Goal: Find specific page/section: Find specific page/section

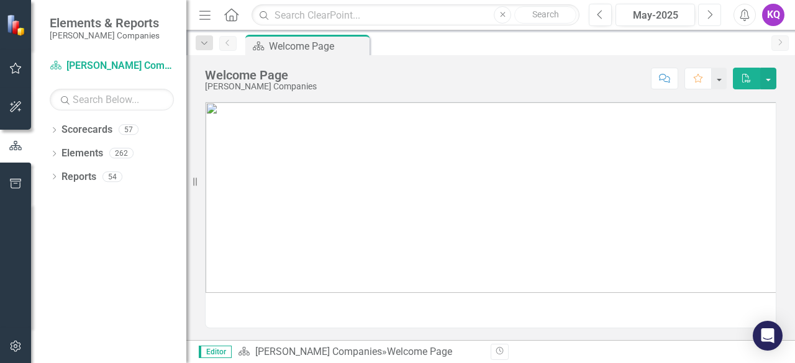
click at [714, 21] on button "Next" at bounding box center [709, 15] width 23 height 22
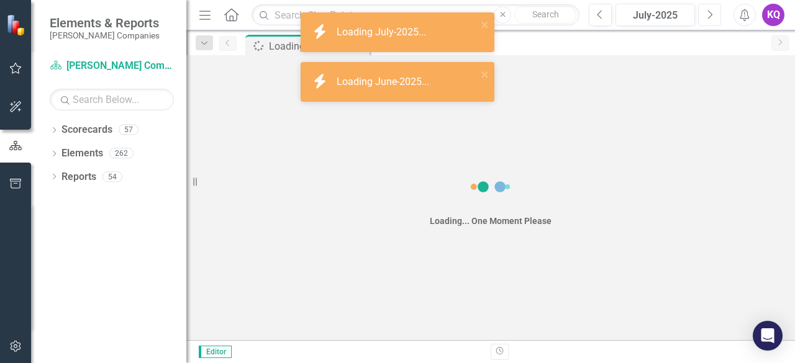
click at [714, 21] on button "Next" at bounding box center [709, 15] width 23 height 22
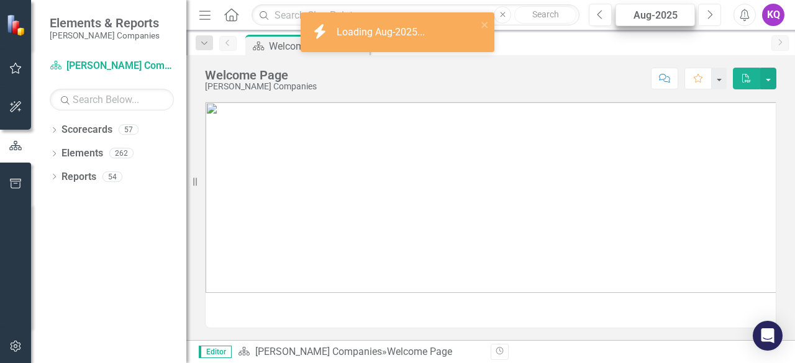
drag, startPoint x: 714, startPoint y: 21, endPoint x: 620, endPoint y: 11, distance: 94.3
click at [620, 11] on div "Previous Aug-2025 Next" at bounding box center [657, 15] width 138 height 22
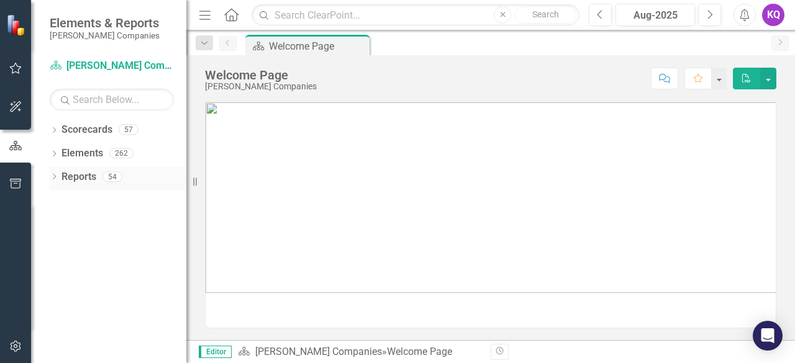
click at [56, 178] on icon "Dropdown" at bounding box center [54, 177] width 9 height 7
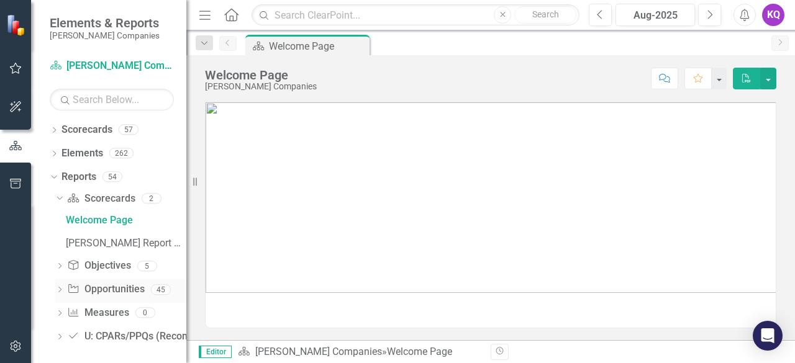
click at [59, 297] on div "Dropdown Opportunity Opportunities 45" at bounding box center [120, 291] width 131 height 24
click at [58, 287] on icon "Dropdown" at bounding box center [59, 290] width 9 height 7
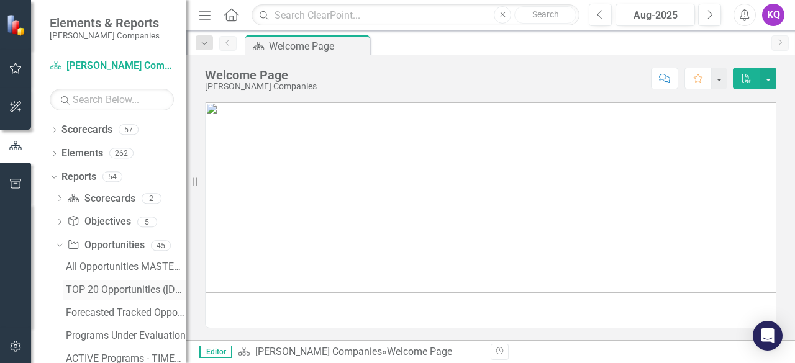
click at [103, 298] on link "TOP 20 Opportunities ([DATE] Process)" at bounding box center [125, 290] width 124 height 20
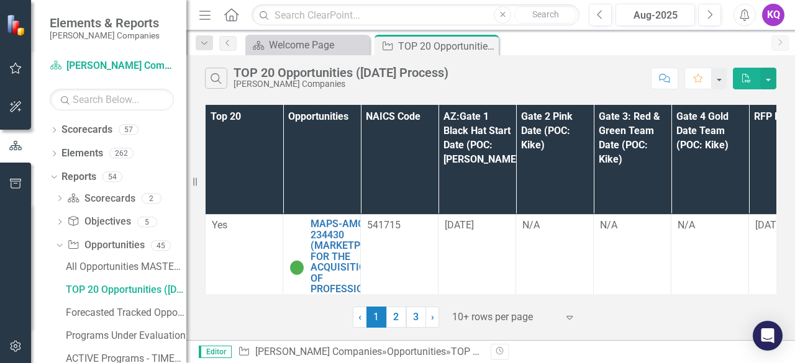
click at [202, 14] on icon "button" at bounding box center [204, 15] width 11 height 9
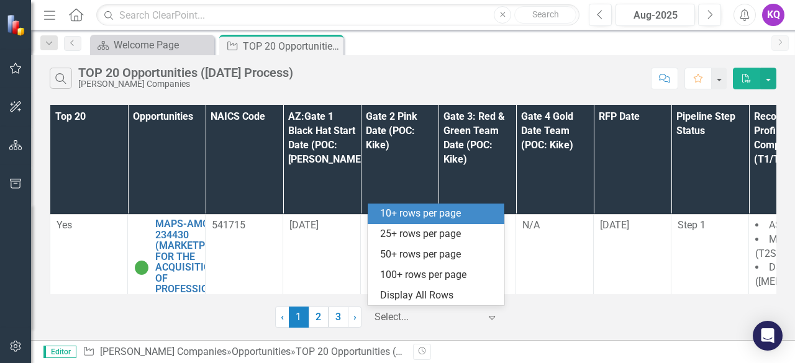
click at [418, 316] on div at bounding box center [427, 317] width 106 height 17
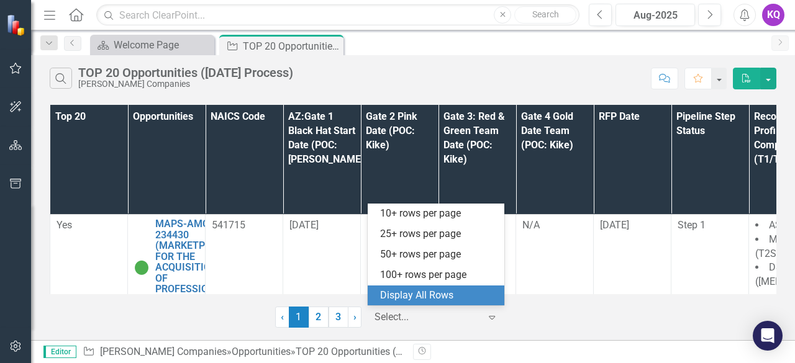
click at [412, 294] on div "Display All Rows" at bounding box center [438, 296] width 117 height 14
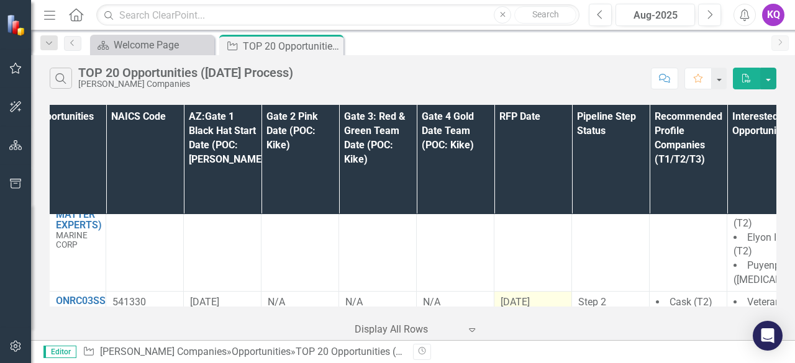
scroll to position [1055, 0]
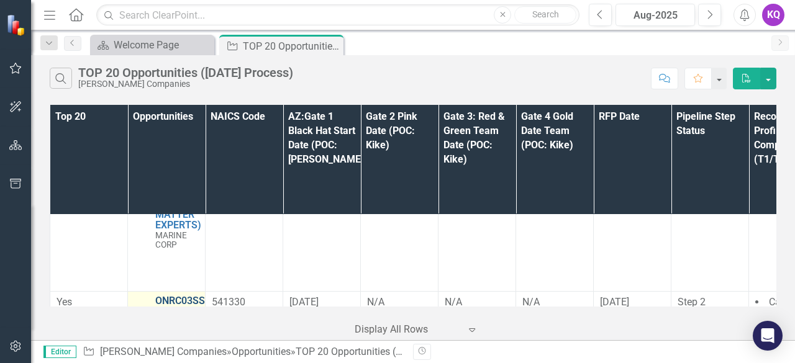
click at [184, 295] on link "ONRC03SS-ONR-SEAPORT-228457 (ONR CODE 03 SUPPORT SERVICES (SEAPORT NXG)) - Janu…" at bounding box center [181, 355] width 53 height 120
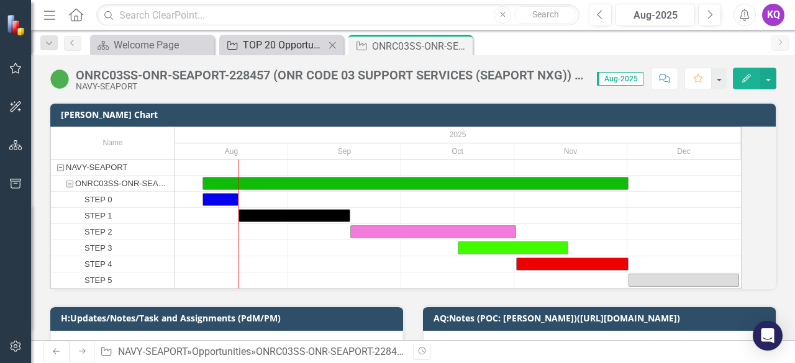
click at [256, 42] on div "TOP 20 Opportunities ([DATE] Process)" at bounding box center [284, 45] width 82 height 16
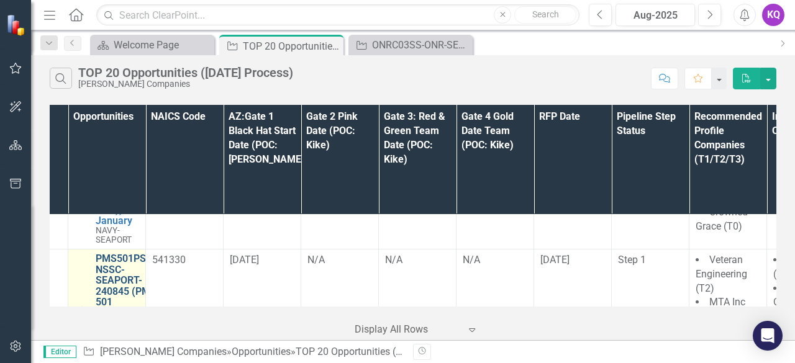
scroll to position [1245, 58]
click at [117, 253] on link "PMS501PSS-NSSC-SEAPORT-240845 (PMS 501 PROFESSIONAL SUPPORT SERVICES (SEAPORT N…" at bounding box center [133, 307] width 72 height 109
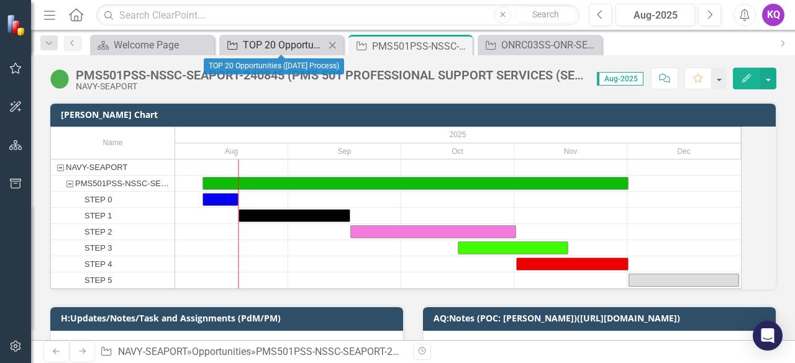
click at [274, 48] on div "TOP 20 Opportunities ([DATE] Process)" at bounding box center [284, 45] width 82 height 16
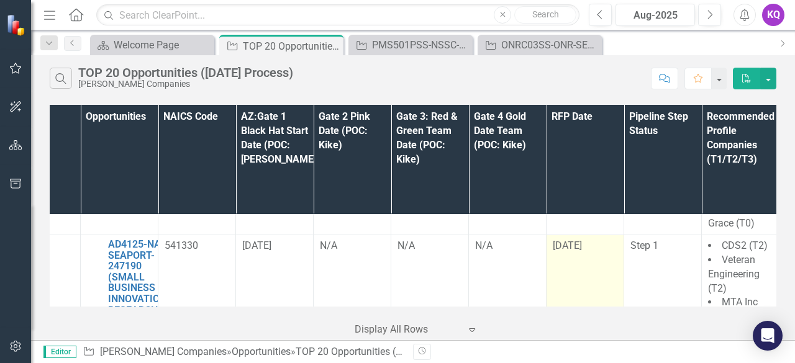
scroll to position [1523, 0]
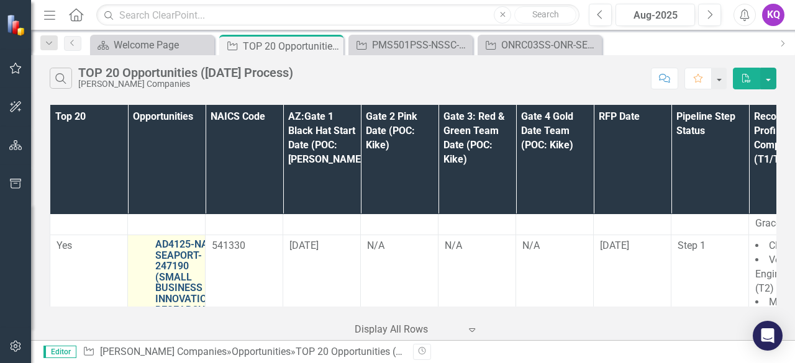
click at [168, 239] on link "AD4125-NASC-SEAPORT-247190 (SMALL BUSINESS INNOVATION RESEARCH PROGRAM AD4125 P…" at bounding box center [189, 321] width 69 height 164
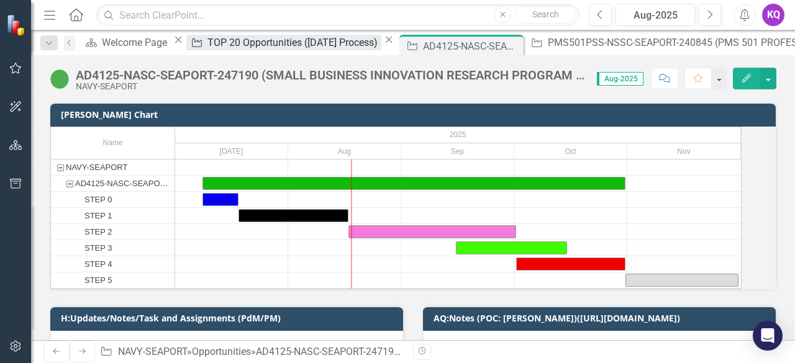
click at [235, 43] on div "TOP 20 Opportunities ([DATE] Process)" at bounding box center [293, 43] width 173 height 16
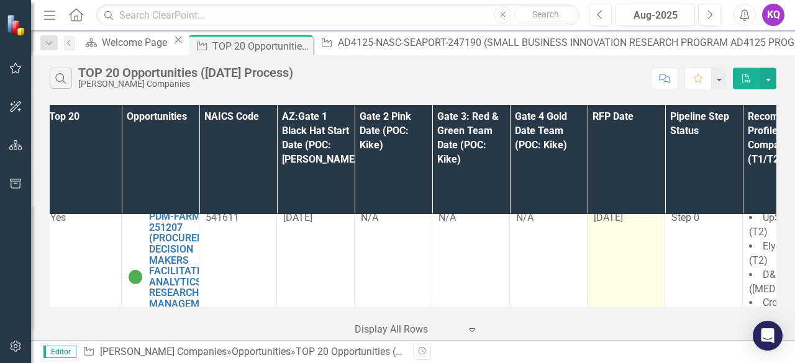
scroll to position [3119, 0]
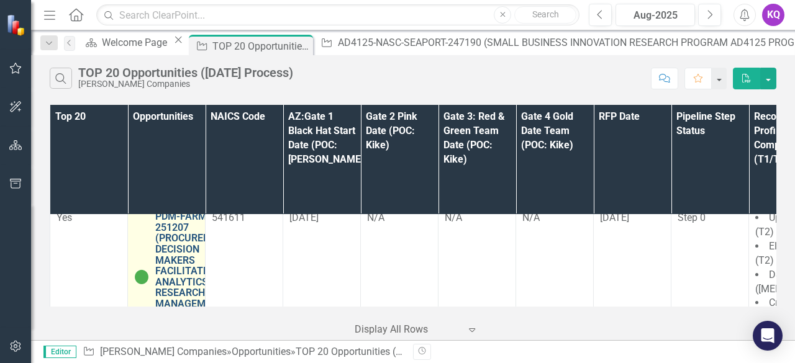
click at [187, 227] on link "PDM-FARM-VA-251207 (PROCUREMENT DECISION MAKERS FACILITATED ANALYTICS RESEARCH …" at bounding box center [192, 271] width 75 height 120
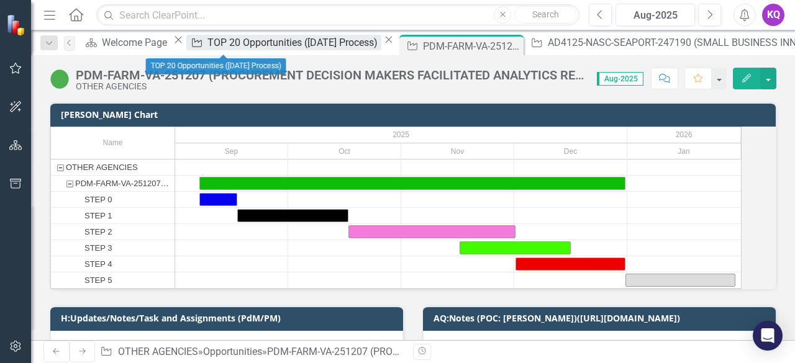
click at [218, 40] on div "TOP 20 Opportunities ([DATE] Process)" at bounding box center [293, 43] width 173 height 16
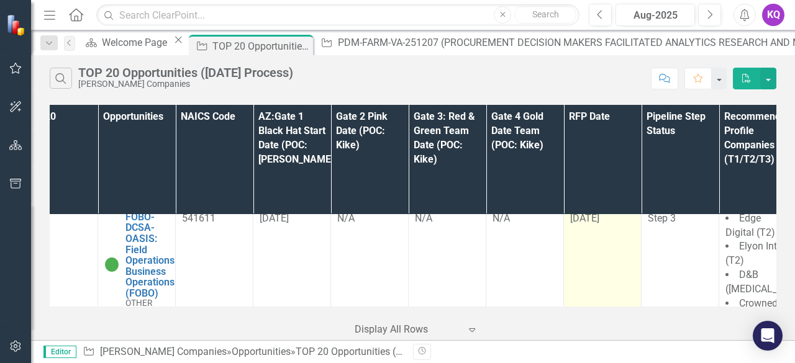
scroll to position [3372, 0]
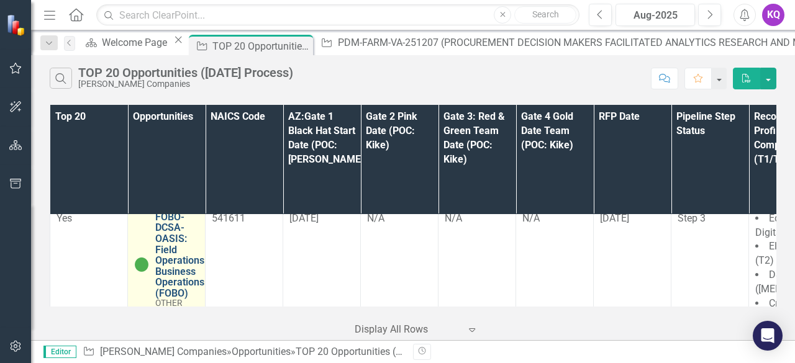
click at [166, 230] on link "FOBO-DCSA-OASIS: Field Operations Business Operations (FOBO)" at bounding box center [179, 256] width 49 height 88
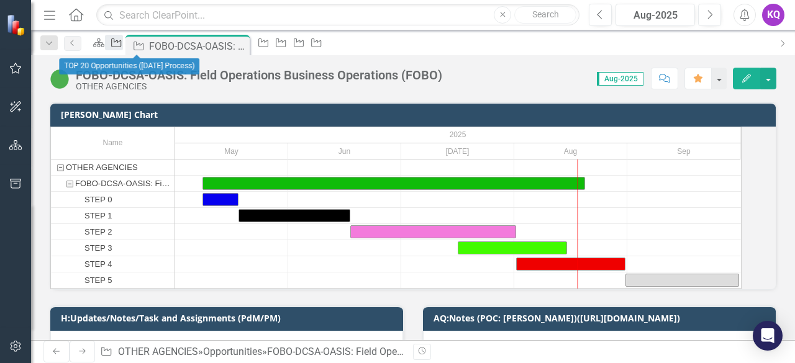
click at [122, 47] on icon "Opportunity" at bounding box center [116, 43] width 12 height 10
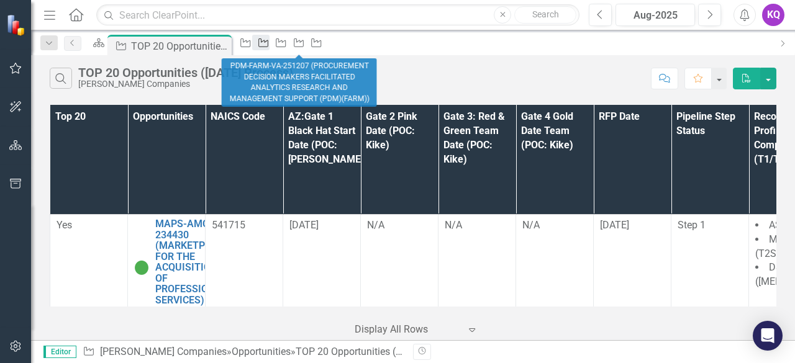
click at [269, 50] on div "Opportunity" at bounding box center [260, 43] width 17 height 16
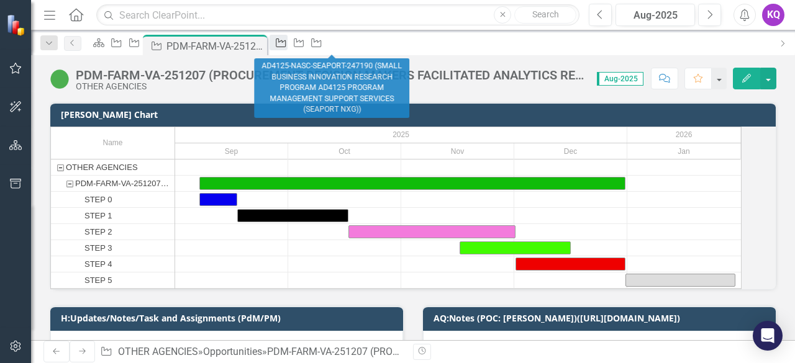
click at [287, 38] on div "Opportunity" at bounding box center [277, 43] width 17 height 16
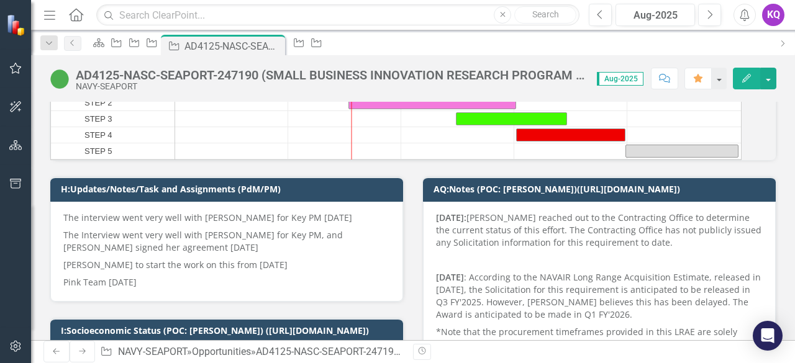
scroll to position [130, 0]
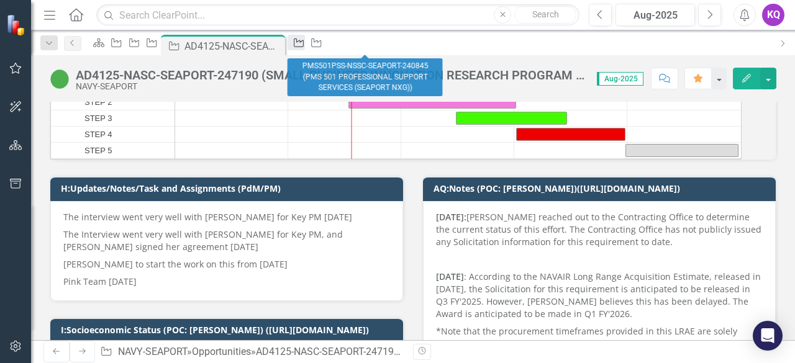
click at [305, 45] on icon "Opportunity" at bounding box center [298, 43] width 12 height 10
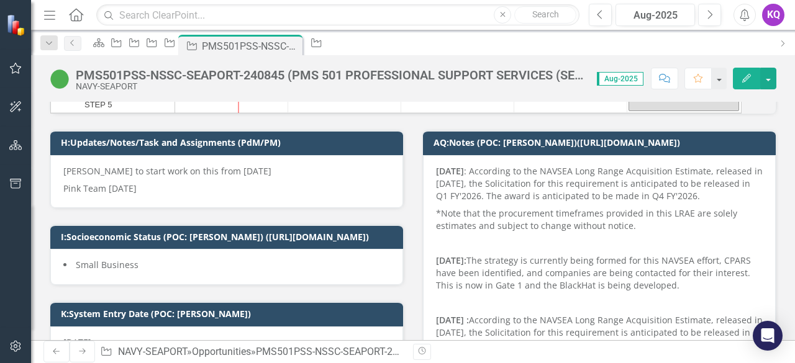
scroll to position [180, 0]
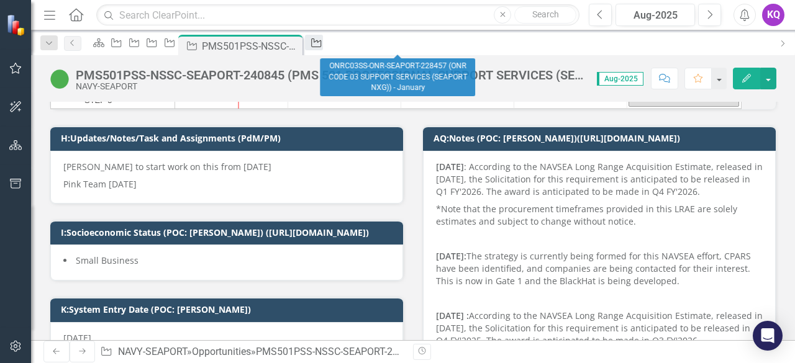
click at [322, 48] on icon "Opportunity" at bounding box center [316, 43] width 12 height 10
